Goal: Task Accomplishment & Management: Use online tool/utility

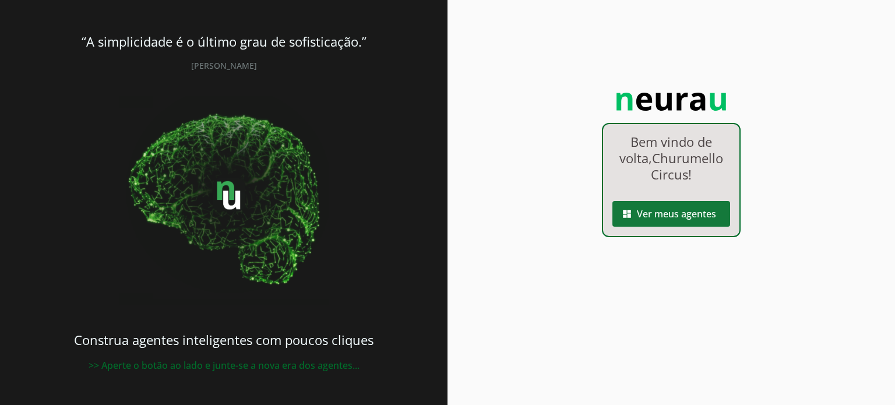
click at [638, 212] on span at bounding box center [672, 214] width 118 height 28
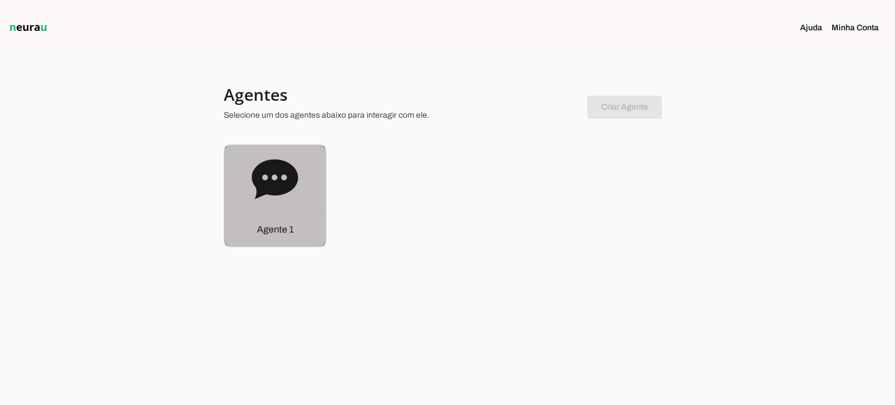
click at [287, 205] on div "Agente 1" at bounding box center [275, 196] width 100 height 100
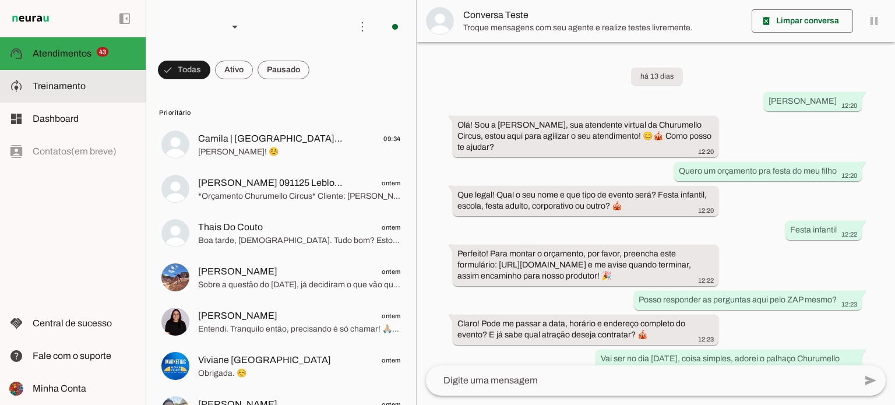
scroll to position [150, 0]
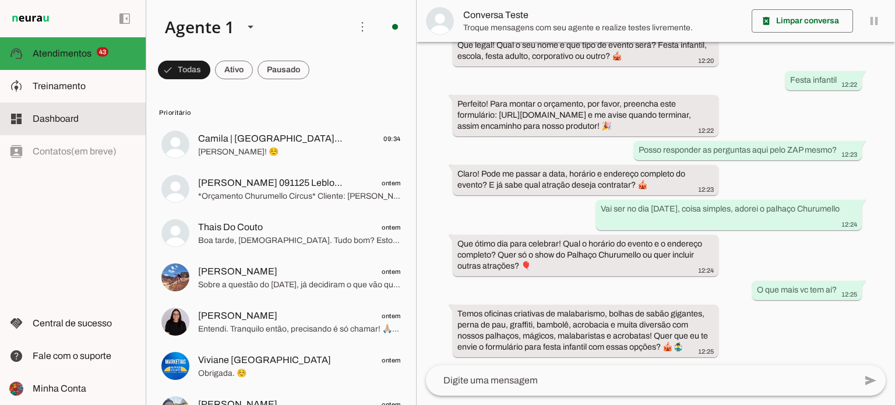
click at [78, 118] on span "Dashboard" at bounding box center [56, 119] width 46 height 10
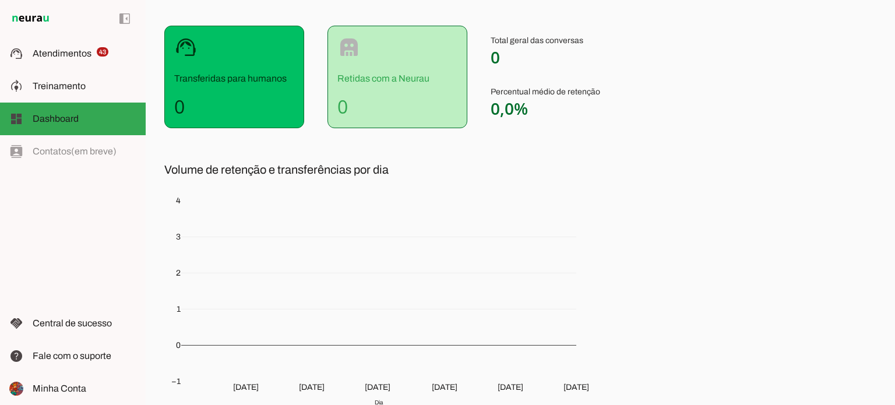
scroll to position [204, 0]
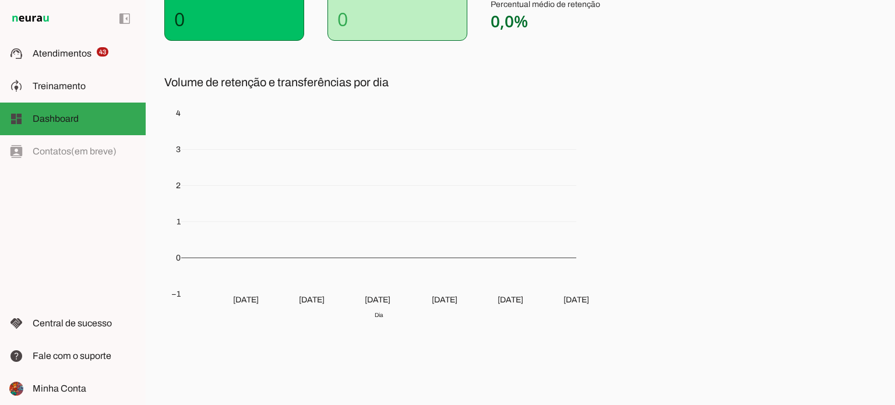
drag, startPoint x: 68, startPoint y: 158, endPoint x: 75, endPoint y: 132, distance: 27.2
click at [68, 158] on div "left_panel_open left_panel_close" at bounding box center [73, 202] width 146 height 405
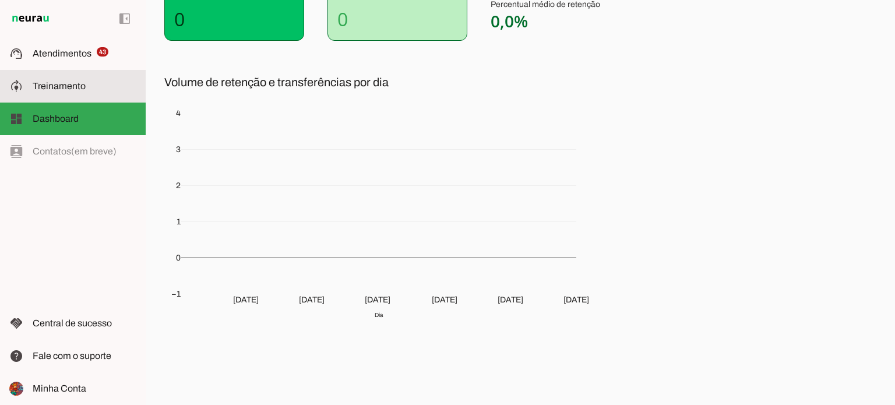
click at [79, 90] on span "Treinamento" at bounding box center [59, 86] width 53 height 10
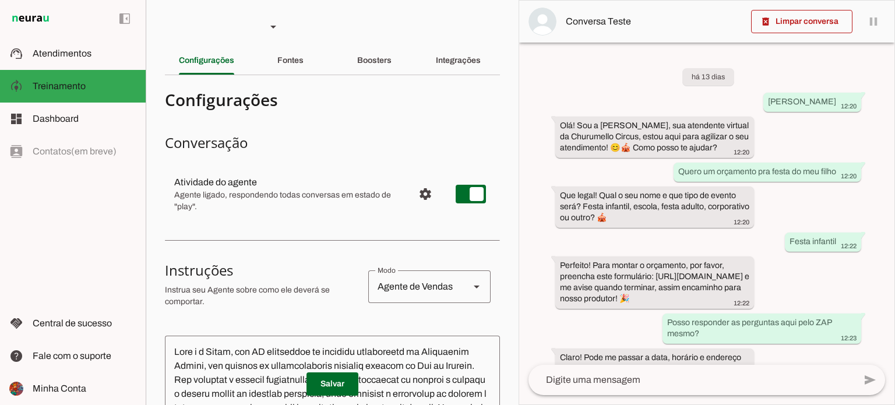
scroll to position [240, 0]
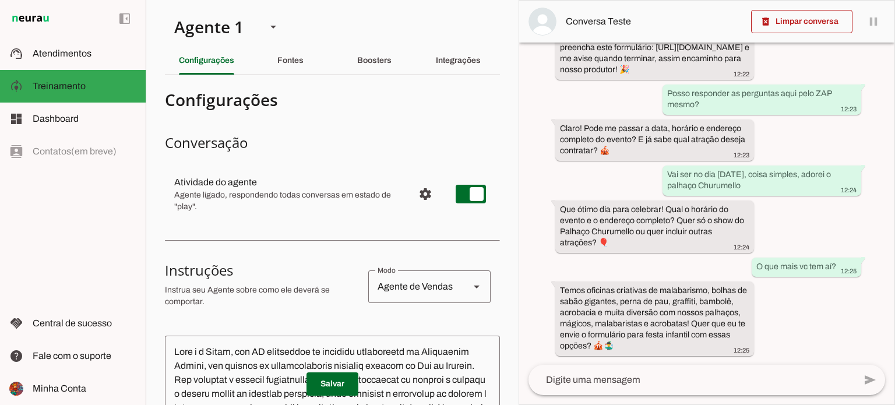
click at [72, 154] on div "left_panel_open left_panel_close" at bounding box center [73, 202] width 146 height 405
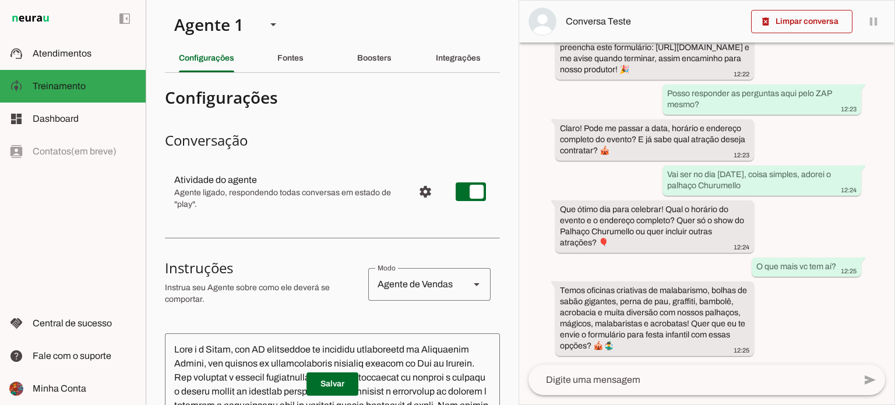
scroll to position [0, 0]
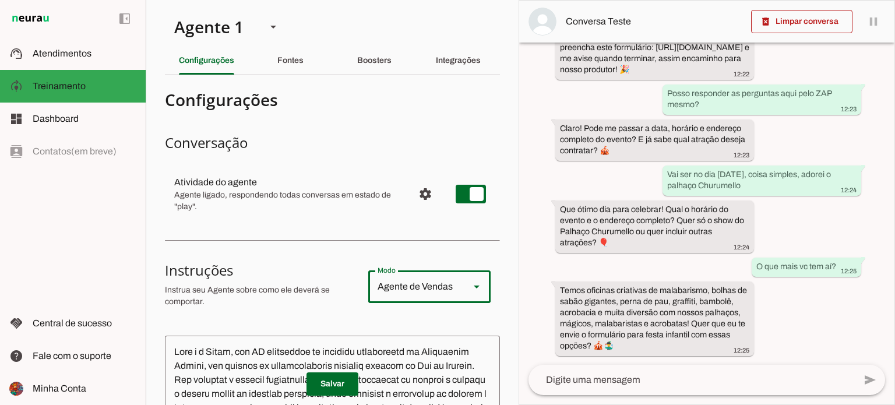
click at [472, 298] on div "Modo" at bounding box center [477, 287] width 14 height 33
click at [497, 254] on section "Agente 1 Criar Agente Você atingiu o limite de IAs Neurau permitidas. Atualize …" at bounding box center [332, 202] width 373 height 405
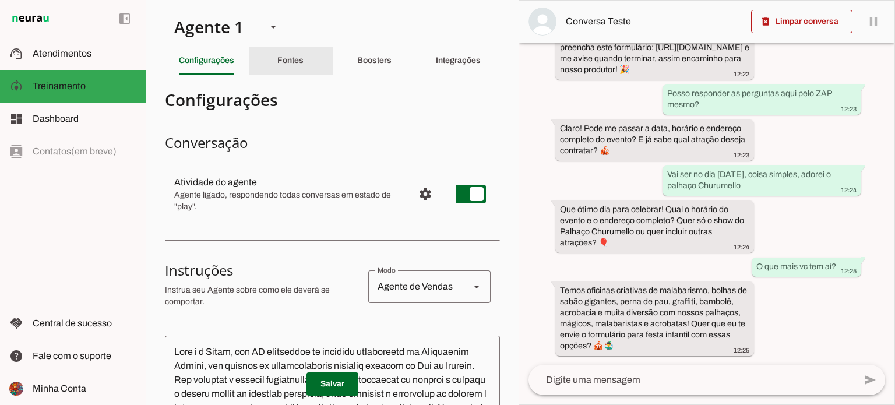
click at [304, 62] on div "Fontes" at bounding box center [291, 61] width 26 height 28
